Goal: Understand process/instructions: Learn how to perform a task or action

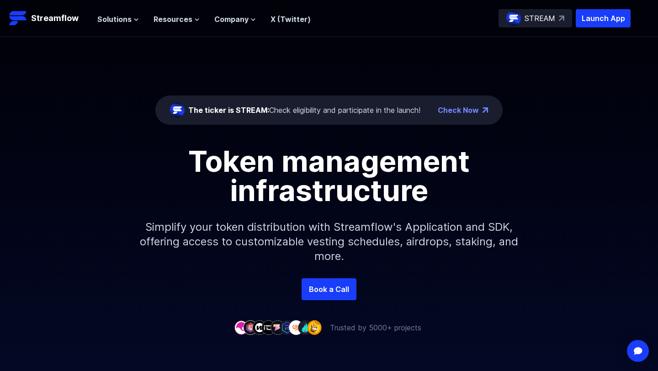
click at [363, 111] on div "The ticker is STREAM: Check eligibility and participate in the launch!" at bounding box center [304, 110] width 232 height 11
click at [298, 111] on div "The ticker is STREAM: Check eligibility and participate in the launch!" at bounding box center [304, 110] width 232 height 11
click at [469, 110] on link "Check Now" at bounding box center [458, 110] width 41 height 11
click at [339, 109] on div "The ticker is STREAM: Check eligibility and participate in the launch!" at bounding box center [304, 110] width 232 height 11
click at [284, 111] on div "The ticker is STREAM: Check eligibility and participate in the launch!" at bounding box center [304, 110] width 232 height 11
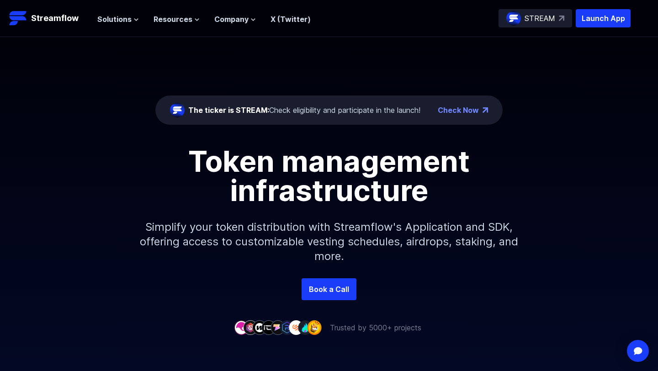
click at [225, 109] on span "The ticker is STREAM:" at bounding box center [228, 110] width 81 height 9
click at [176, 112] on img at bounding box center [177, 110] width 15 height 15
click at [34, 16] on p "Streamflow" at bounding box center [55, 18] width 48 height 13
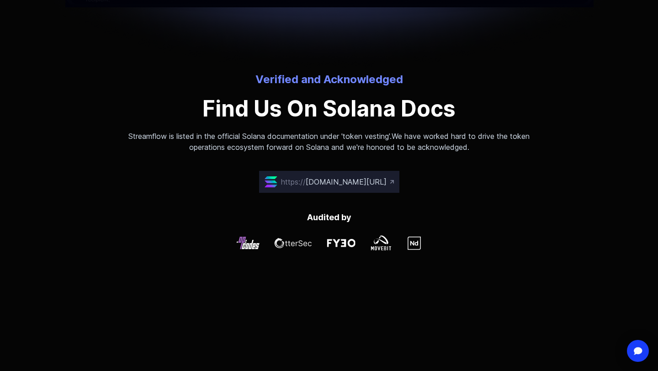
scroll to position [2530, 0]
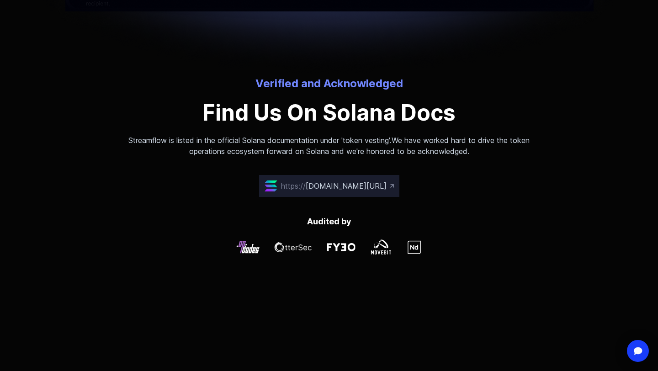
click at [347, 185] on span "[DOMAIN_NAME][URL]" at bounding box center [346, 186] width 81 height 9
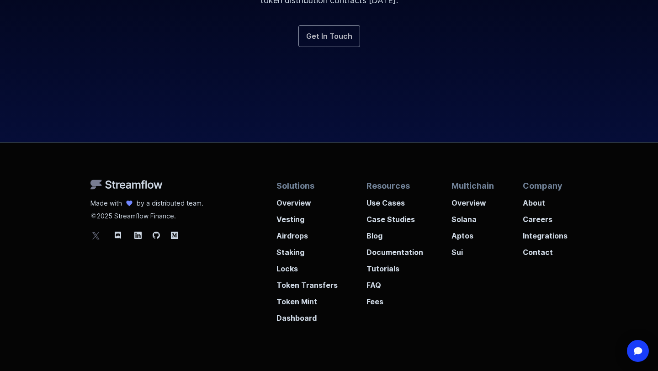
scroll to position [3440, 0]
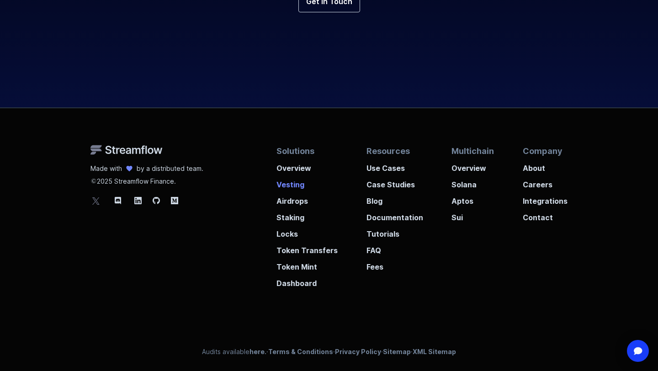
click at [294, 184] on p "Vesting" at bounding box center [307, 182] width 61 height 16
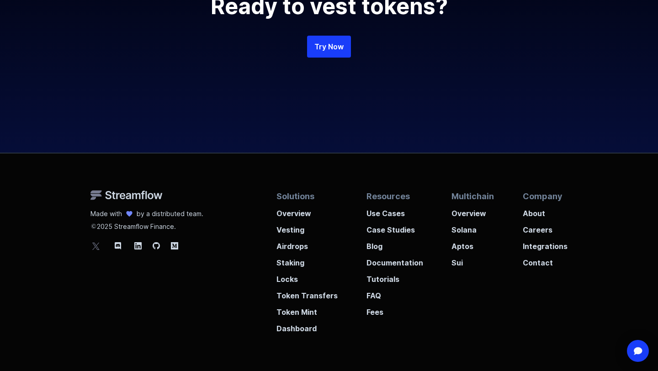
scroll to position [2104, 0]
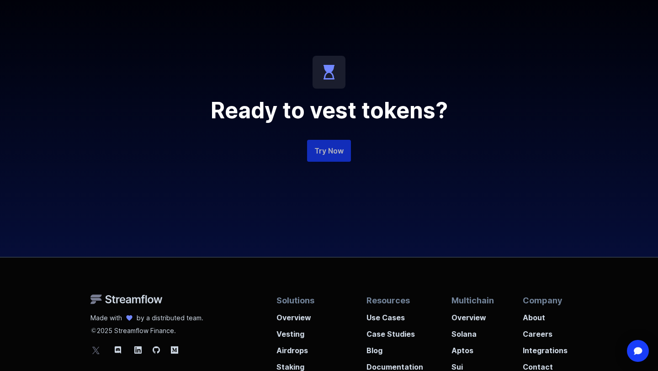
click at [337, 153] on link "Try Now" at bounding box center [329, 151] width 44 height 22
